Goal: Task Accomplishment & Management: Manage account settings

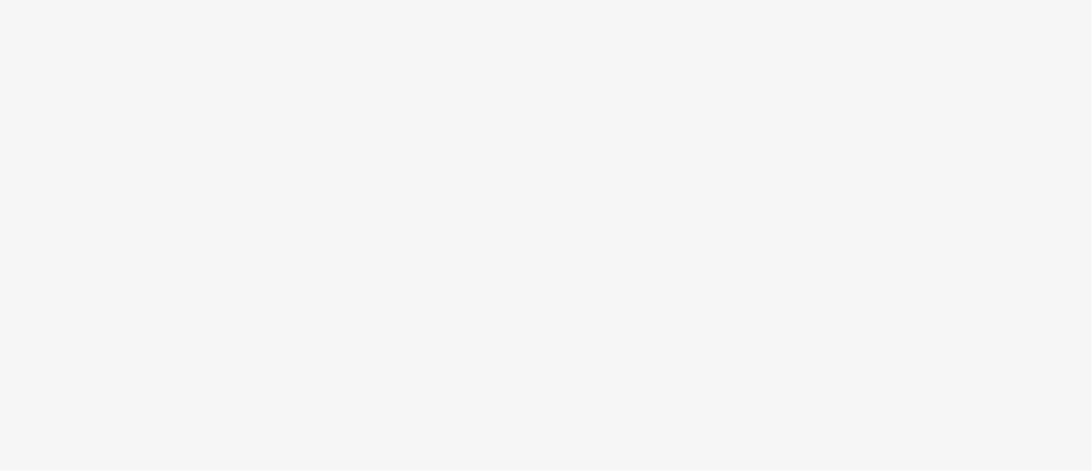
click at [556, 312] on body at bounding box center [546, 235] width 1092 height 471
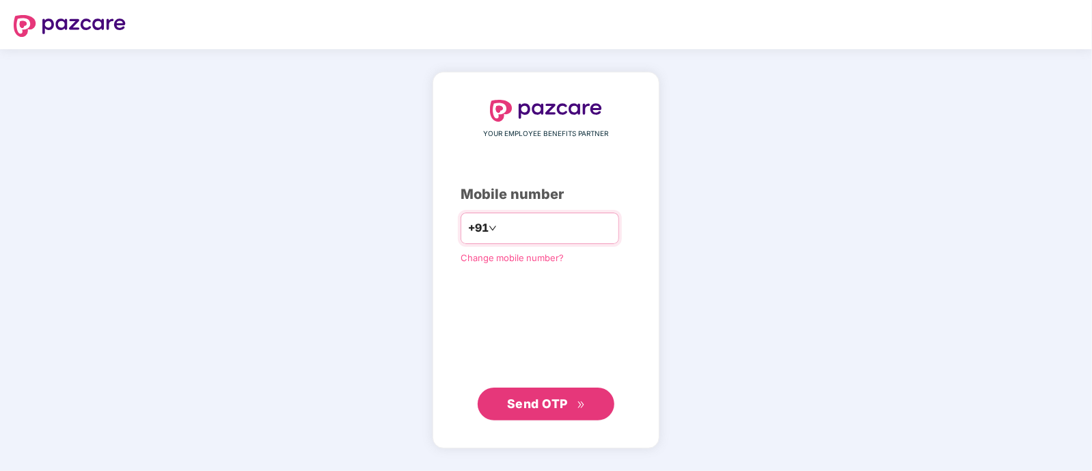
click at [500, 235] on input "number" at bounding box center [556, 228] width 112 height 22
type input "**********"
click at [514, 410] on span "Send OTP" at bounding box center [537, 403] width 61 height 14
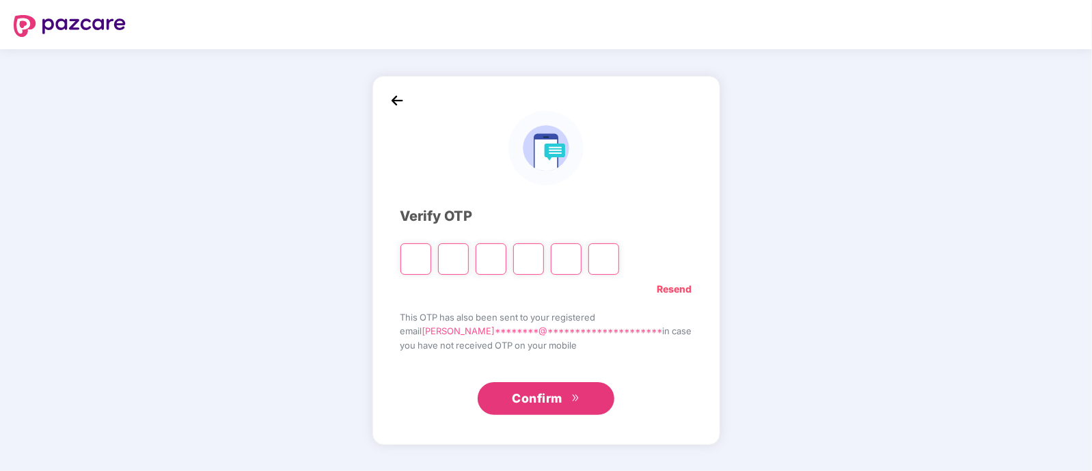
type input "*"
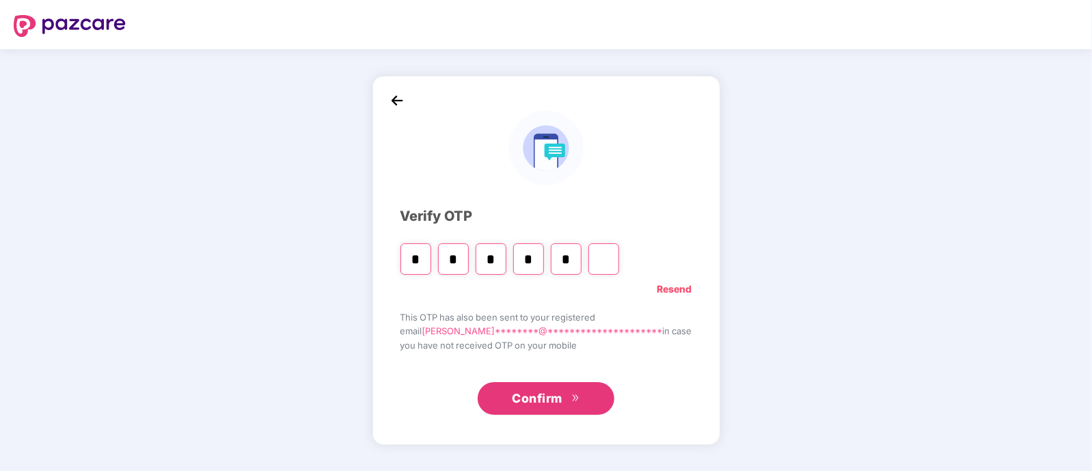
type input "*"
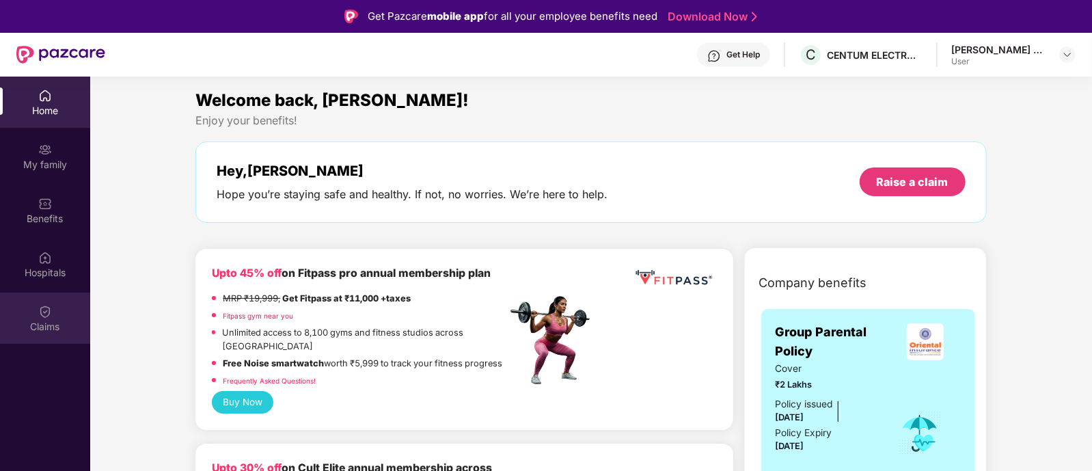
click at [35, 310] on div "Claims" at bounding box center [45, 318] width 90 height 51
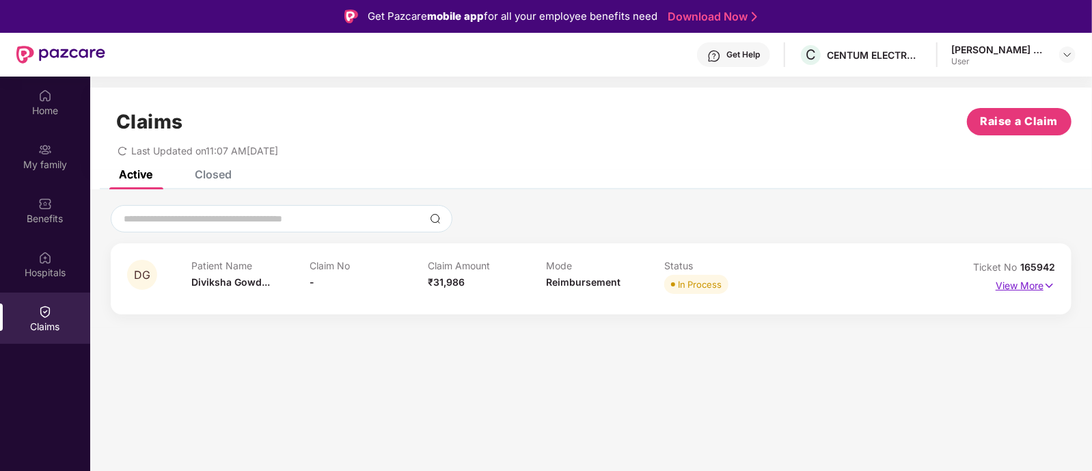
click at [1018, 285] on p "View More" at bounding box center [1025, 284] width 59 height 18
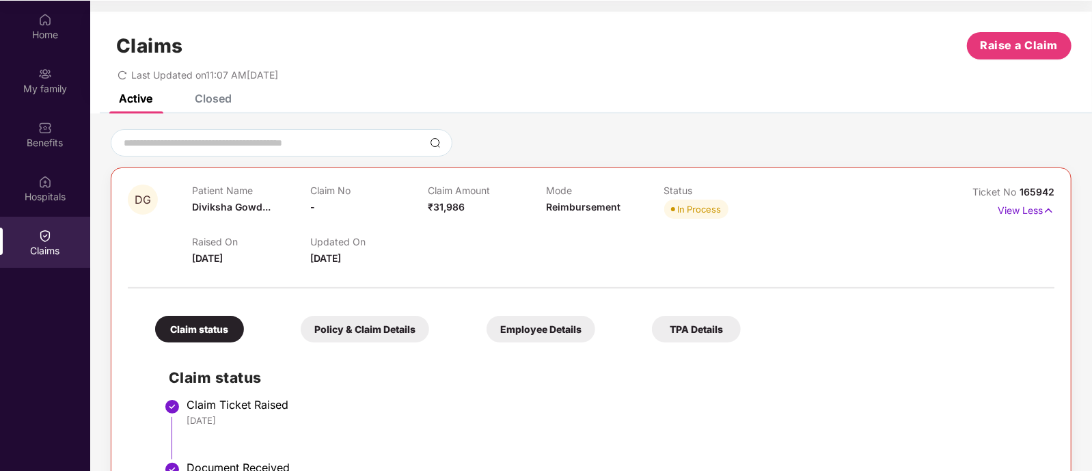
click at [227, 99] on div "Closed" at bounding box center [213, 99] width 37 height 14
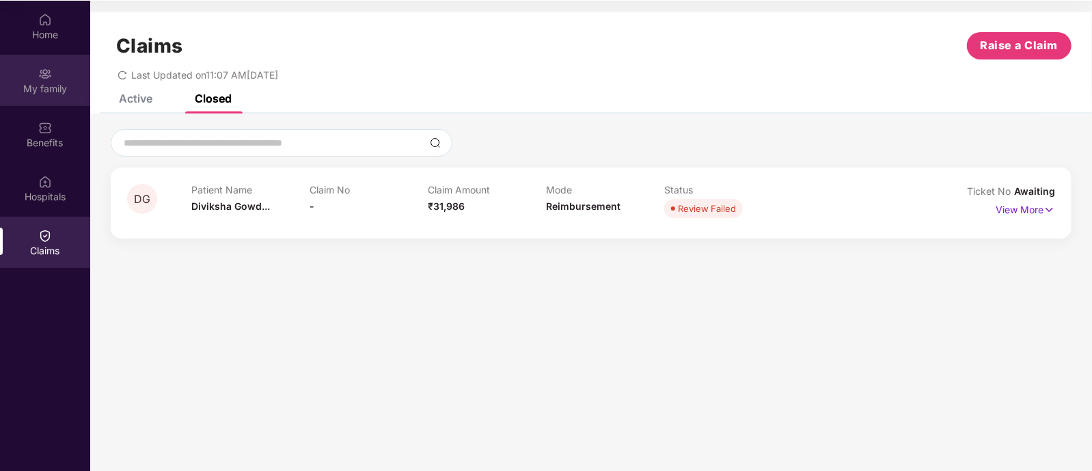
click at [38, 92] on div "My family" at bounding box center [45, 89] width 90 height 14
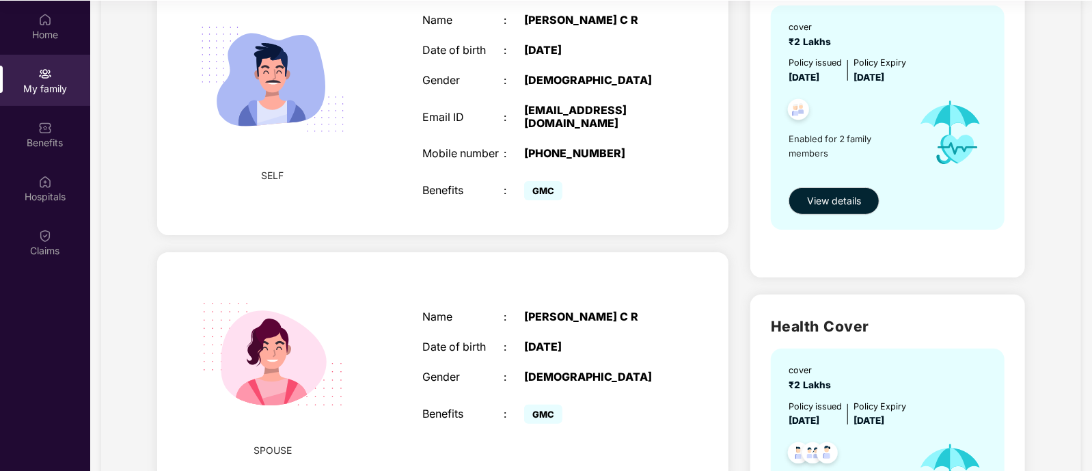
scroll to position [92, 0]
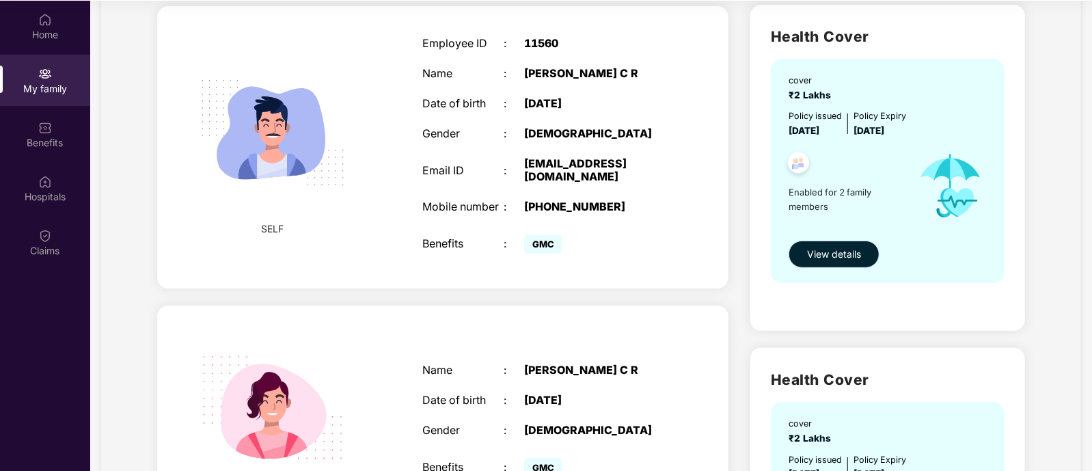
click at [810, 245] on button "View details" at bounding box center [834, 254] width 91 height 27
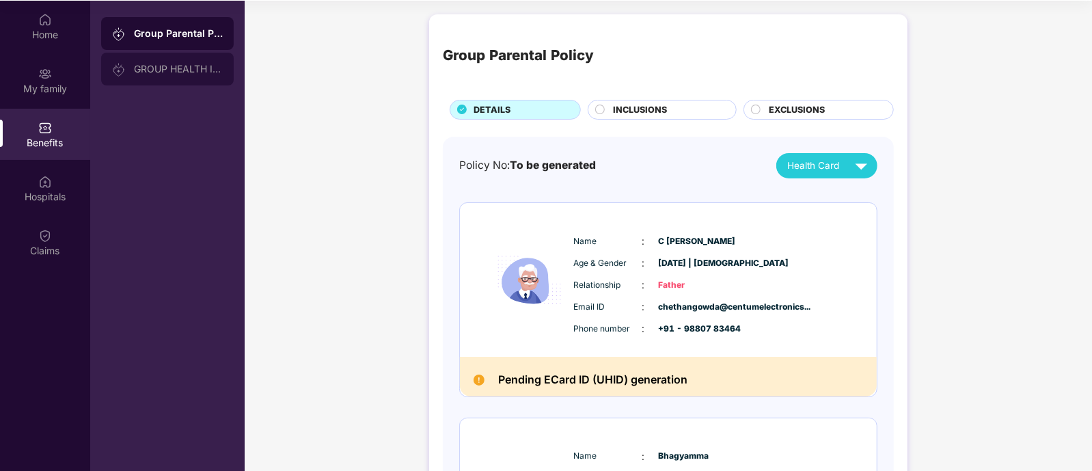
click at [144, 66] on div "GROUP HEALTH INSURANCE" at bounding box center [178, 69] width 89 height 11
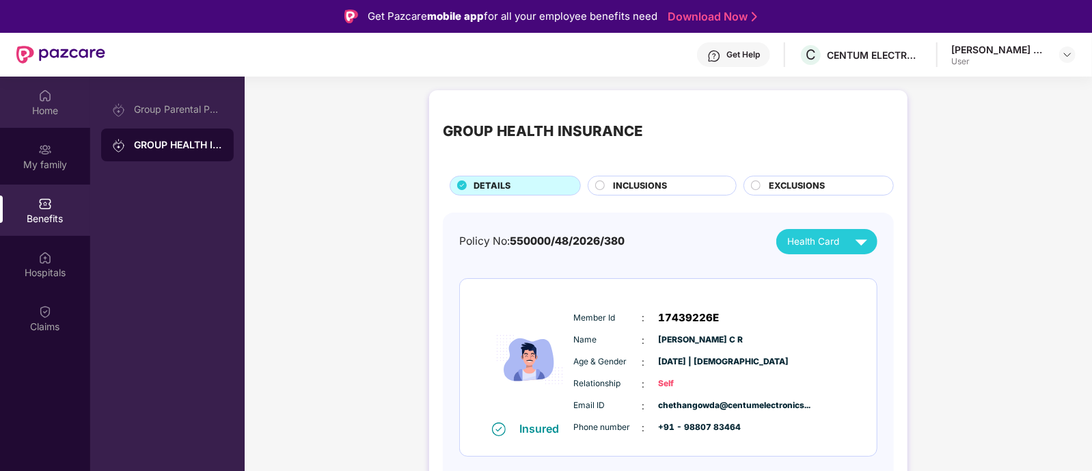
click at [55, 107] on div "Home" at bounding box center [45, 111] width 90 height 14
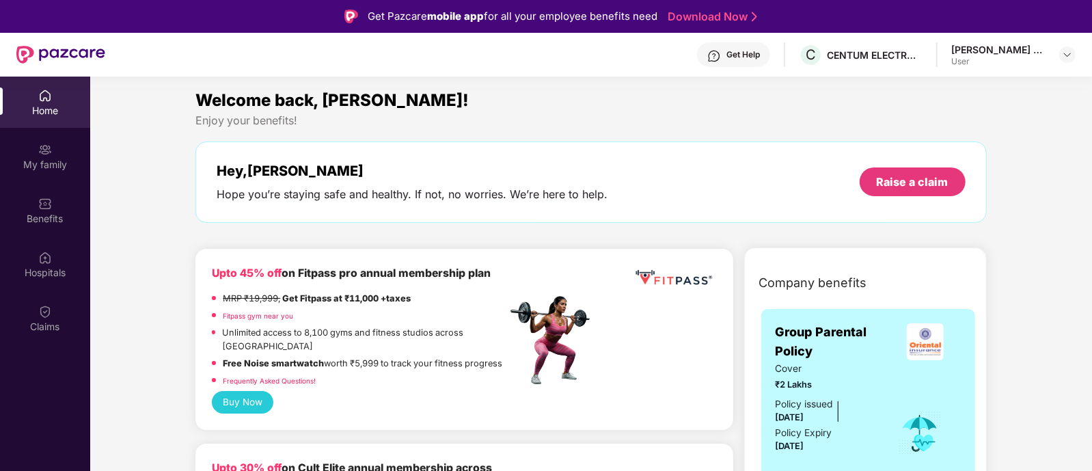
click at [1041, 64] on div "User" at bounding box center [1000, 61] width 96 height 11
click at [1074, 47] on div at bounding box center [1068, 54] width 16 height 16
click at [1066, 57] on img at bounding box center [1067, 54] width 11 height 11
click at [939, 87] on div "Logout" at bounding box center [1004, 85] width 178 height 27
